Goal: Navigation & Orientation: Go to known website

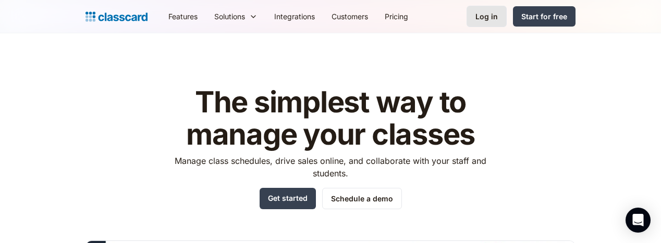
click at [507, 19] on link "Log in" at bounding box center [486, 16] width 40 height 21
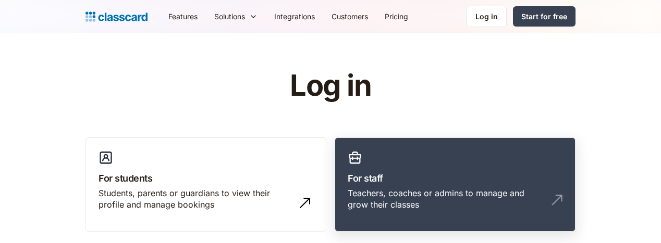
click at [422, 157] on link "For staff Teachers, coaches or admins to manage and grow their classes" at bounding box center [455, 185] width 241 height 95
